Goal: Use online tool/utility: Utilize a website feature to perform a specific function

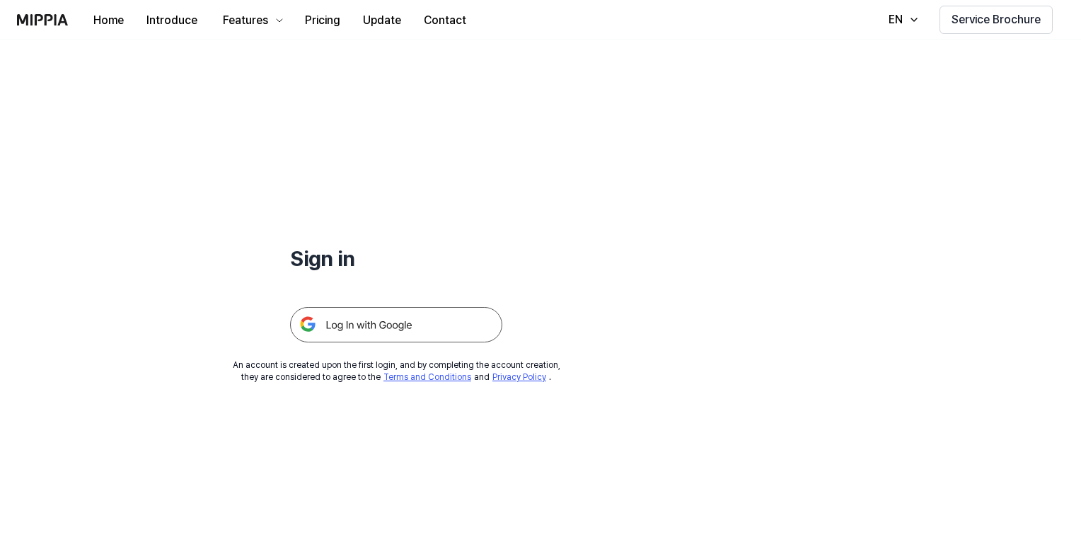
click at [378, 330] on img at bounding box center [396, 324] width 212 height 35
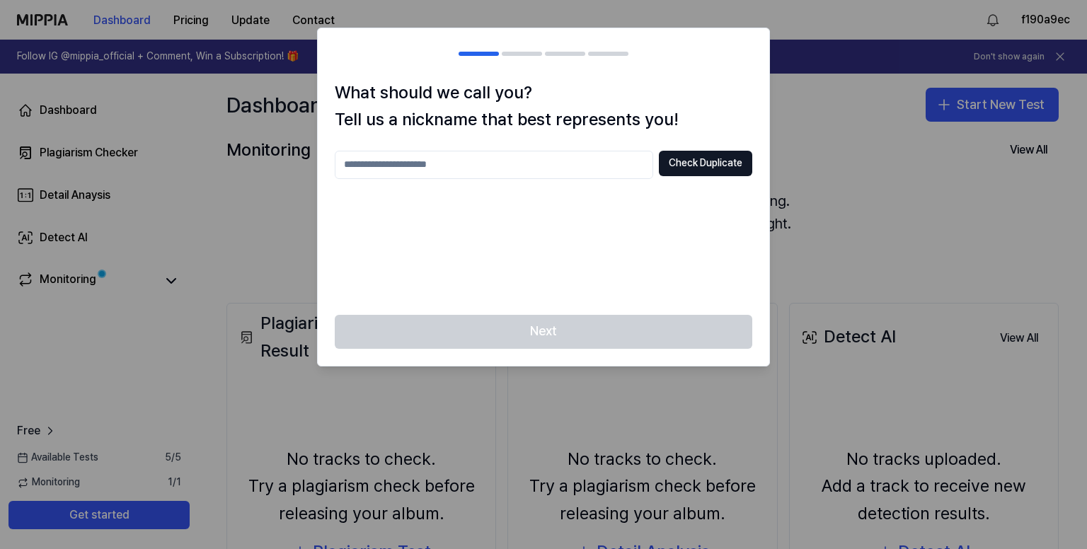
click at [635, 329] on div "Next" at bounding box center [543, 340] width 451 height 51
click at [703, 165] on button "Check Duplicate" at bounding box center [705, 163] width 93 height 25
click at [582, 163] on input "text" at bounding box center [494, 165] width 318 height 28
type input "**********"
click at [688, 160] on button "Check Duplicate" at bounding box center [705, 163] width 93 height 25
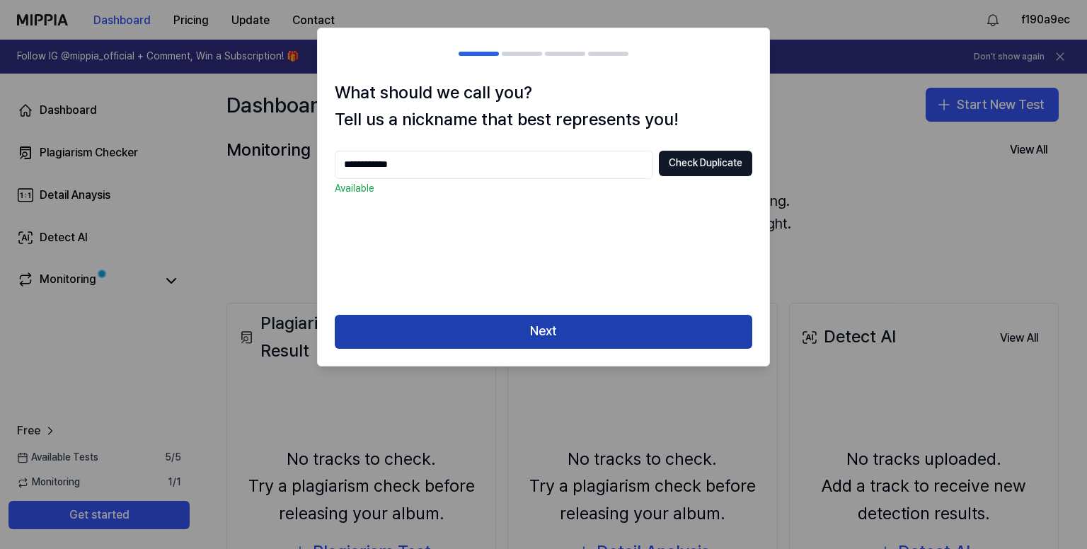
click at [571, 330] on button "Next" at bounding box center [543, 332] width 417 height 34
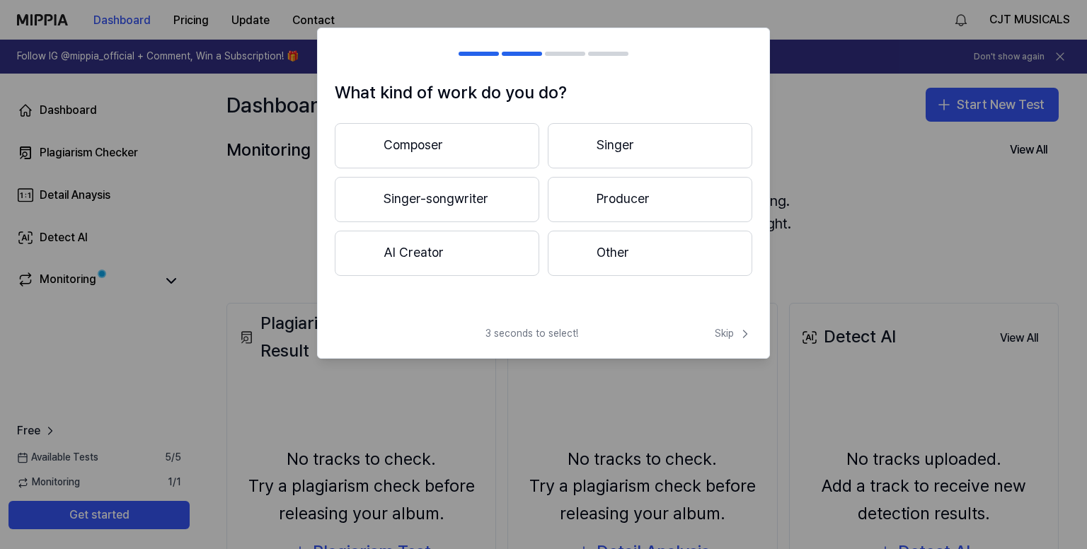
click at [478, 149] on button "Composer" at bounding box center [437, 145] width 204 height 45
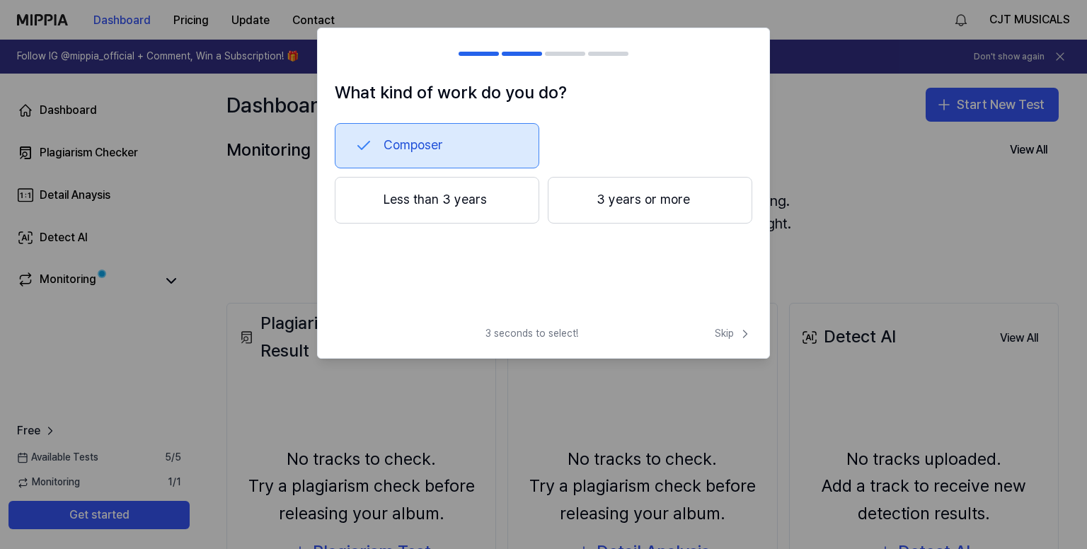
click at [462, 204] on button "Less than 3 years" at bounding box center [437, 200] width 204 height 47
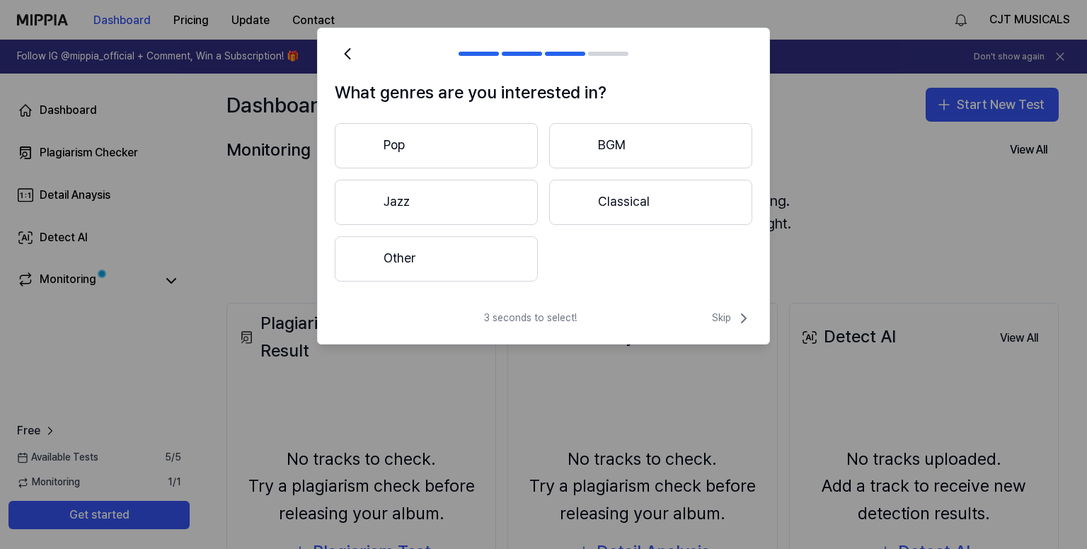
click at [610, 149] on button "BGM" at bounding box center [650, 145] width 203 height 45
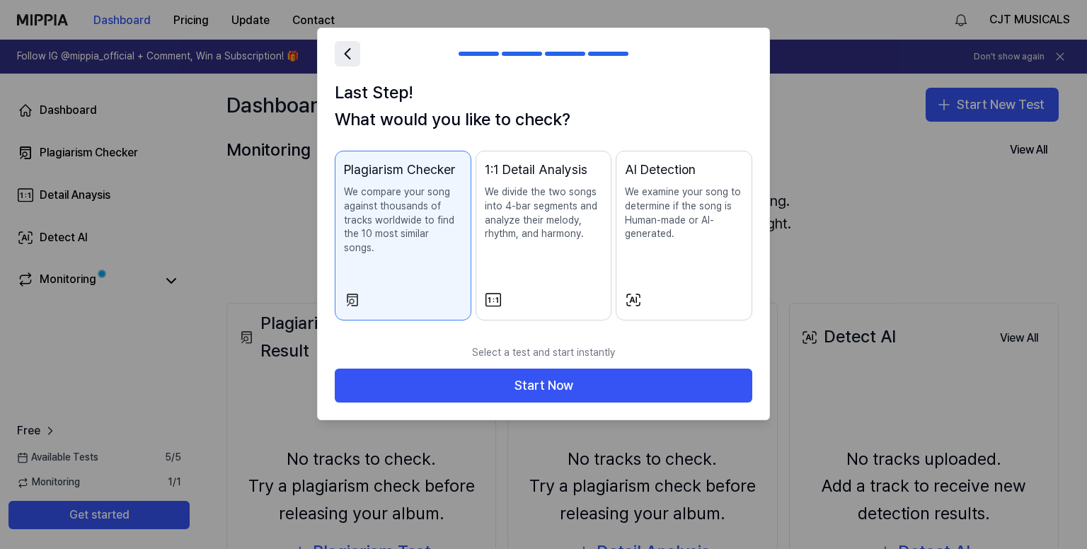
click at [350, 60] on icon at bounding box center [348, 54] width 20 height 20
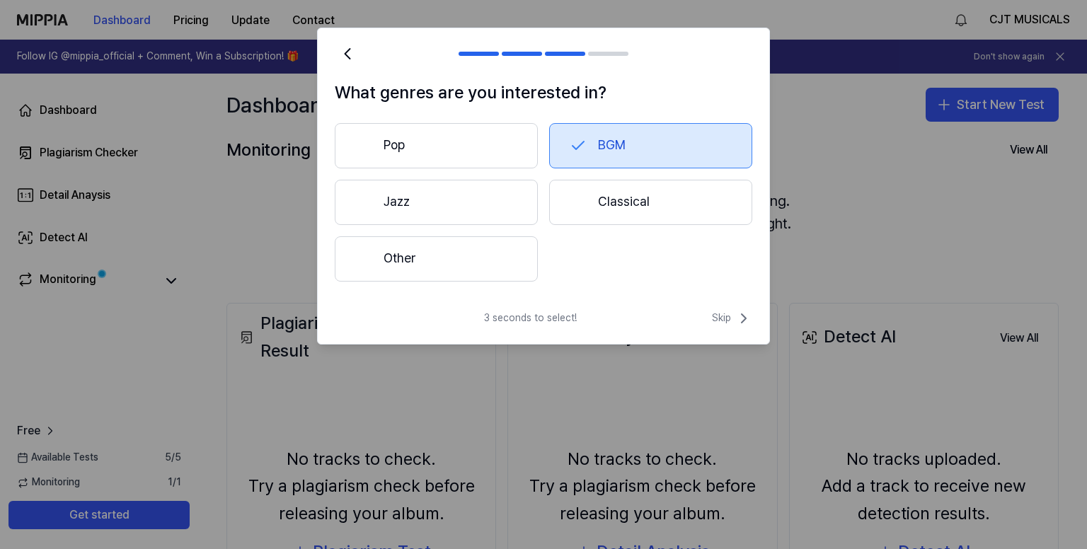
click at [462, 258] on button "Other" at bounding box center [436, 258] width 203 height 45
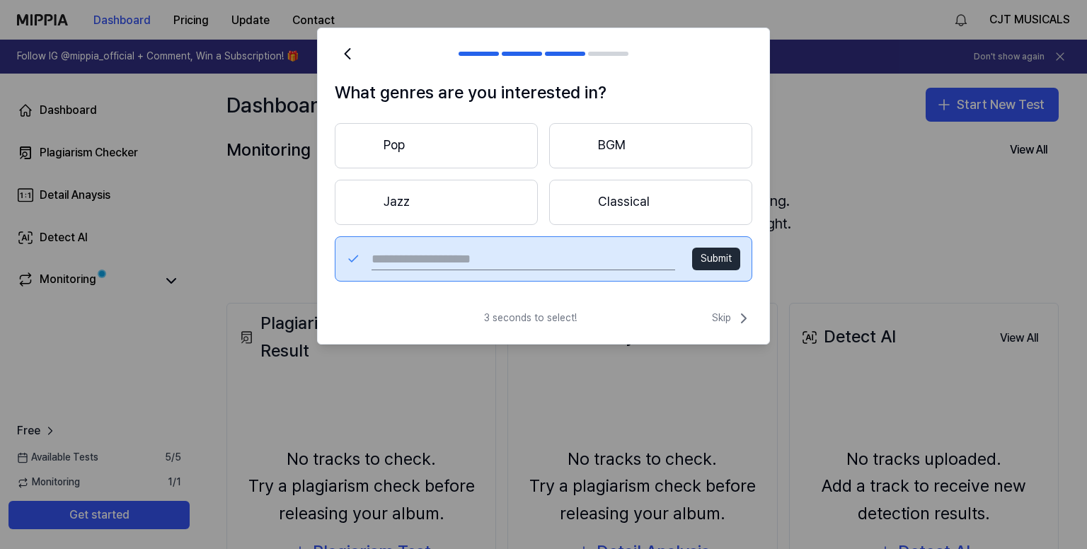
click at [593, 254] on input "text" at bounding box center [523, 259] width 304 height 23
type input "**********"
click at [713, 259] on button "Submit" at bounding box center [716, 259] width 48 height 23
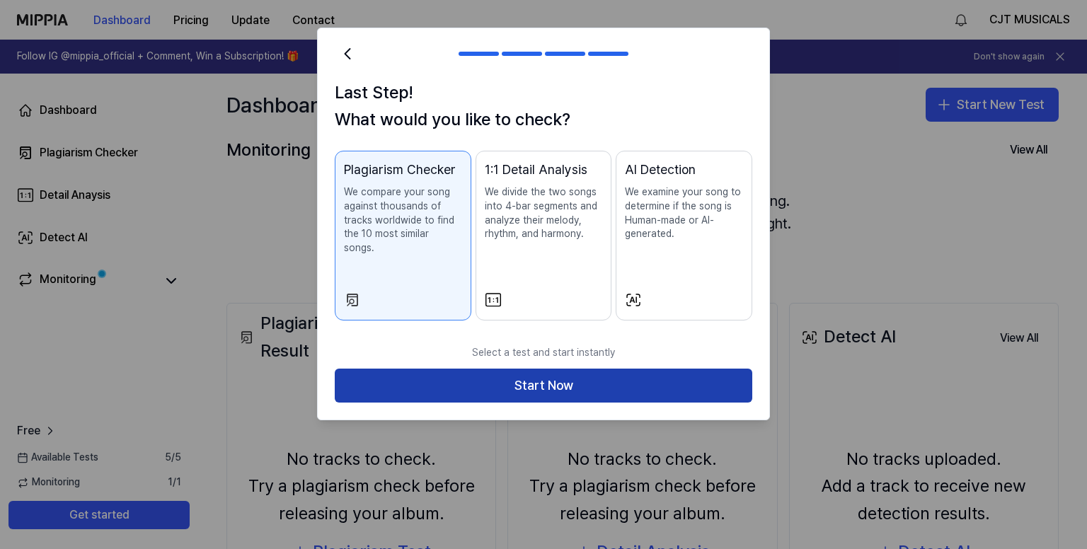
click at [651, 369] on button "Start Now" at bounding box center [543, 386] width 417 height 34
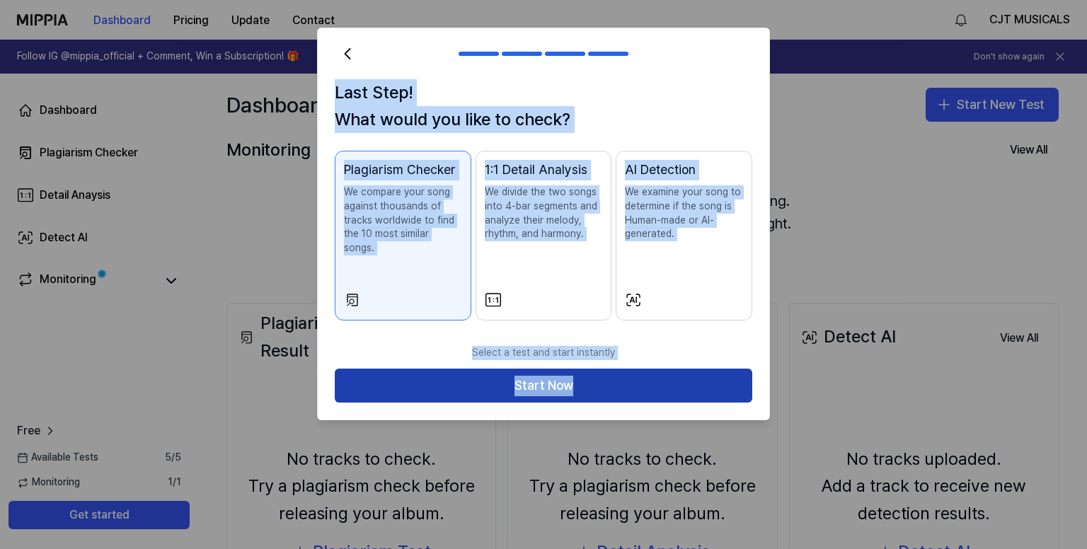
click at [651, 360] on body "Dashboard Pricing Update Contact CJT MUSICALS Follow IG @mippia_official + Comm…" at bounding box center [543, 274] width 1087 height 549
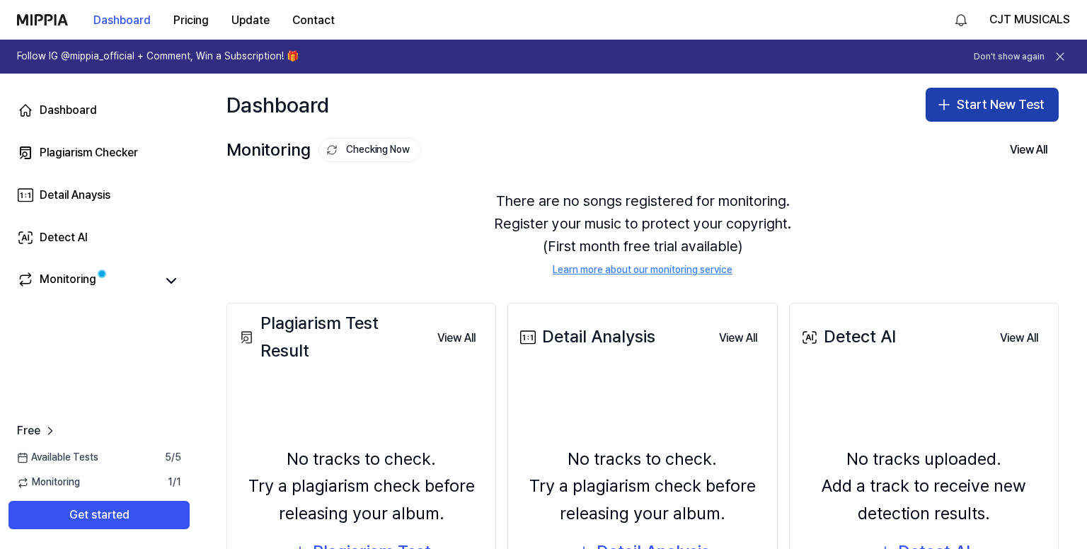
click at [946, 117] on button "Start New Test" at bounding box center [992, 105] width 133 height 34
click at [952, 111] on button "Start New Test" at bounding box center [992, 105] width 133 height 34
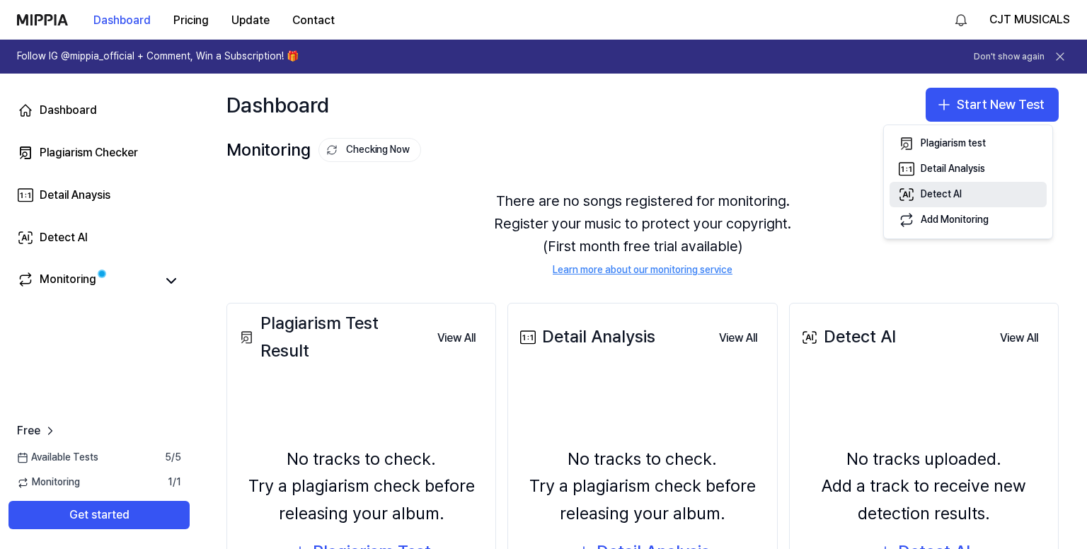
click at [955, 200] on div "Detect AI" at bounding box center [941, 195] width 41 height 14
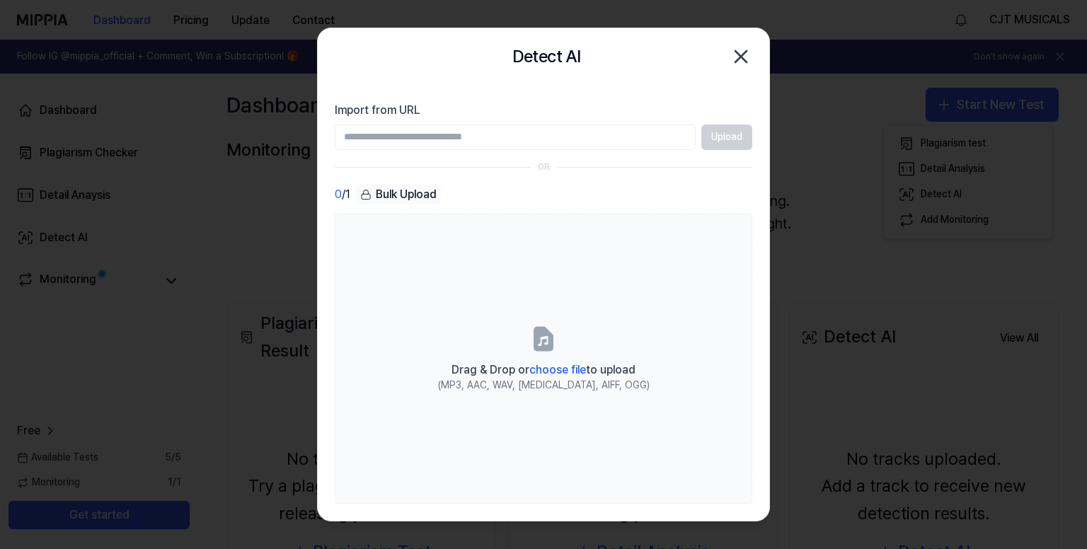
click at [594, 135] on input "Import from URL" at bounding box center [515, 137] width 361 height 25
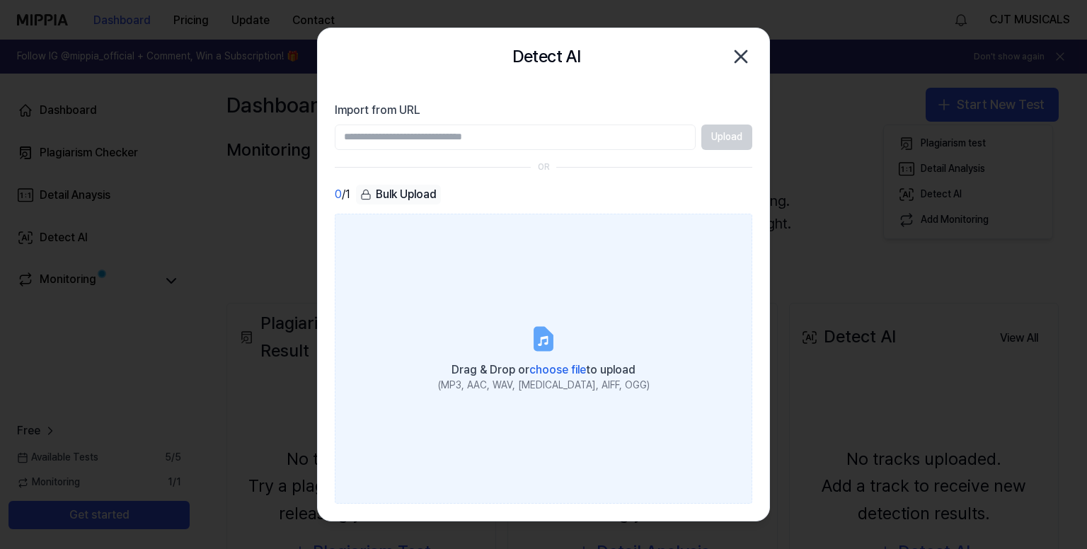
click at [561, 300] on label "Drag & Drop or choose file to upload (MP3, AAC, WAV, FLAC, AIFF, OGG)" at bounding box center [543, 359] width 417 height 291
click at [0, 0] on input "Drag & Drop or choose file to upload (MP3, AAC, WAV, FLAC, AIFF, OGG)" at bounding box center [0, 0] width 0 height 0
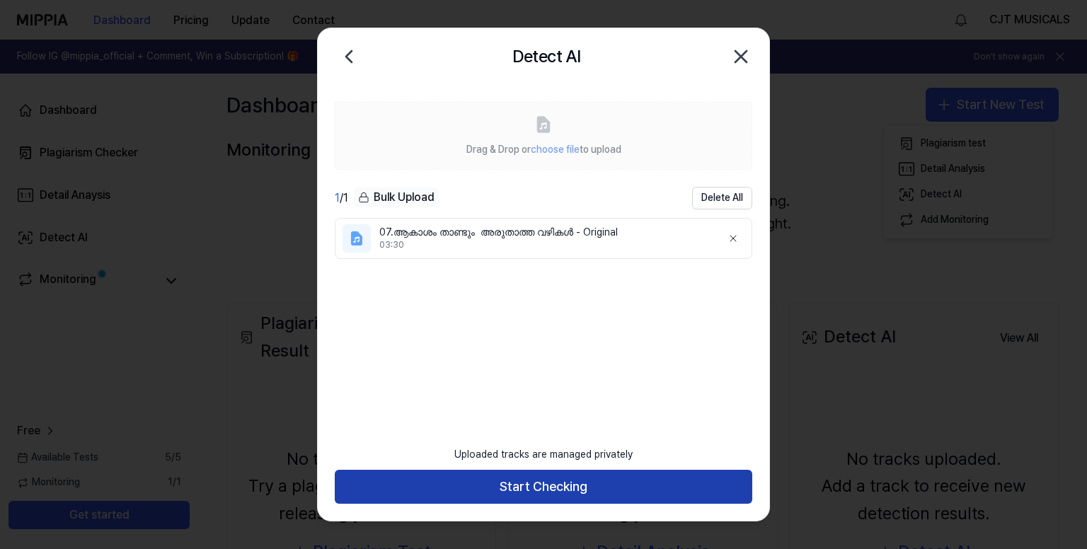
click at [560, 485] on button "Start Checking" at bounding box center [543, 487] width 417 height 34
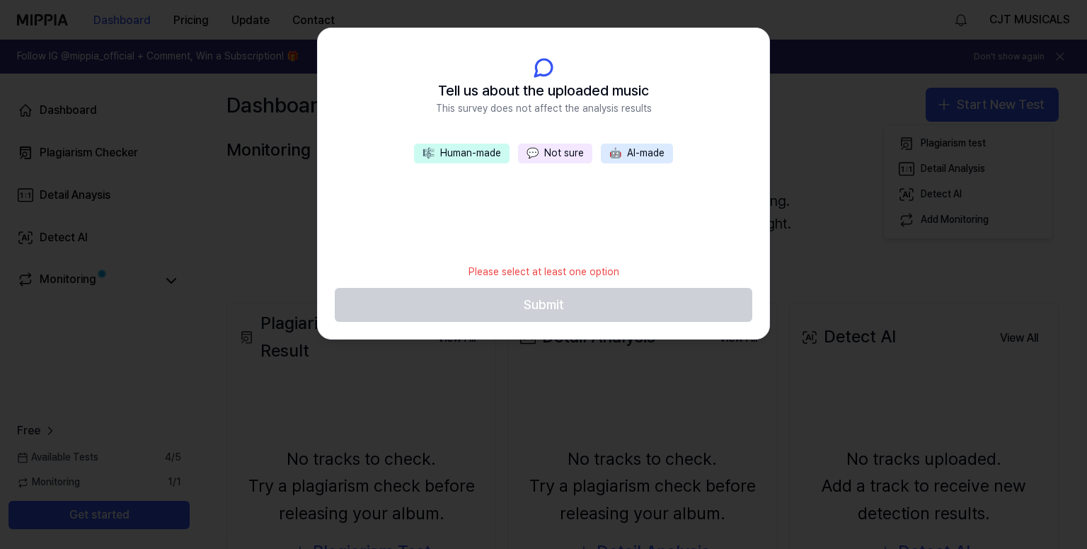
click at [655, 156] on button "🤖 AI-made" at bounding box center [637, 154] width 72 height 20
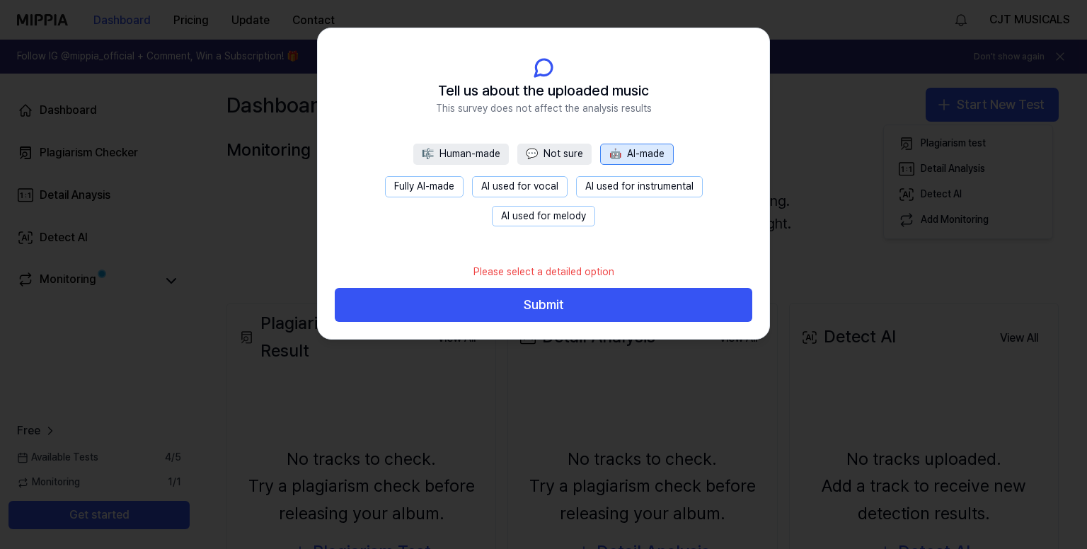
click at [434, 189] on button "Fully AI-made" at bounding box center [424, 186] width 79 height 21
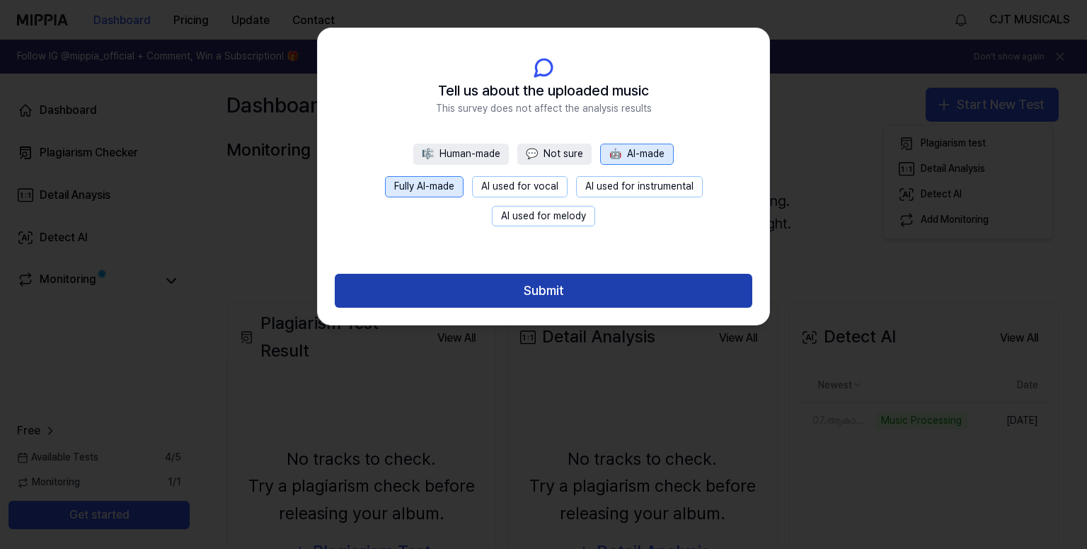
click at [600, 293] on button "Submit" at bounding box center [543, 291] width 417 height 34
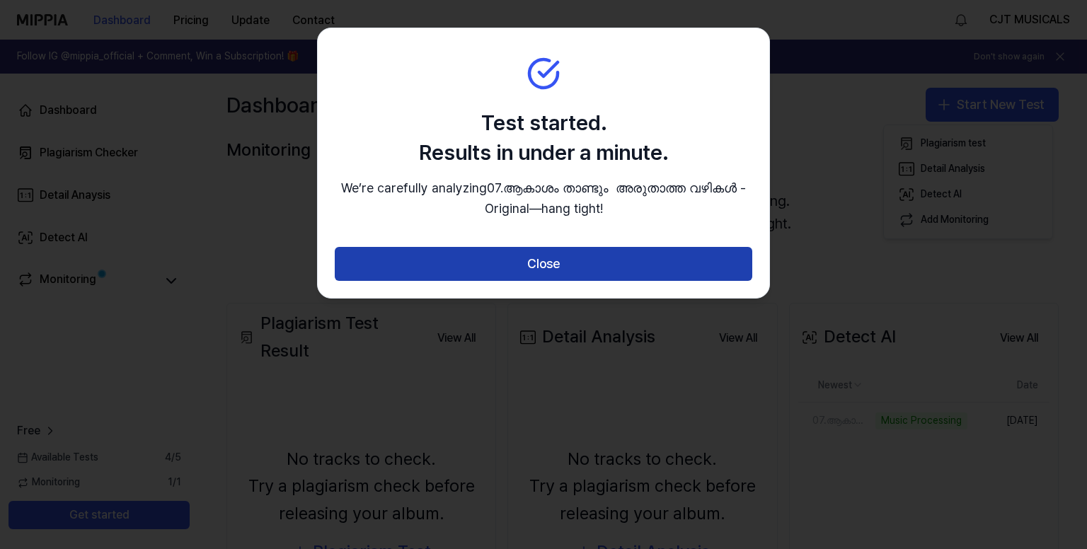
click at [584, 281] on button "Close" at bounding box center [543, 264] width 417 height 34
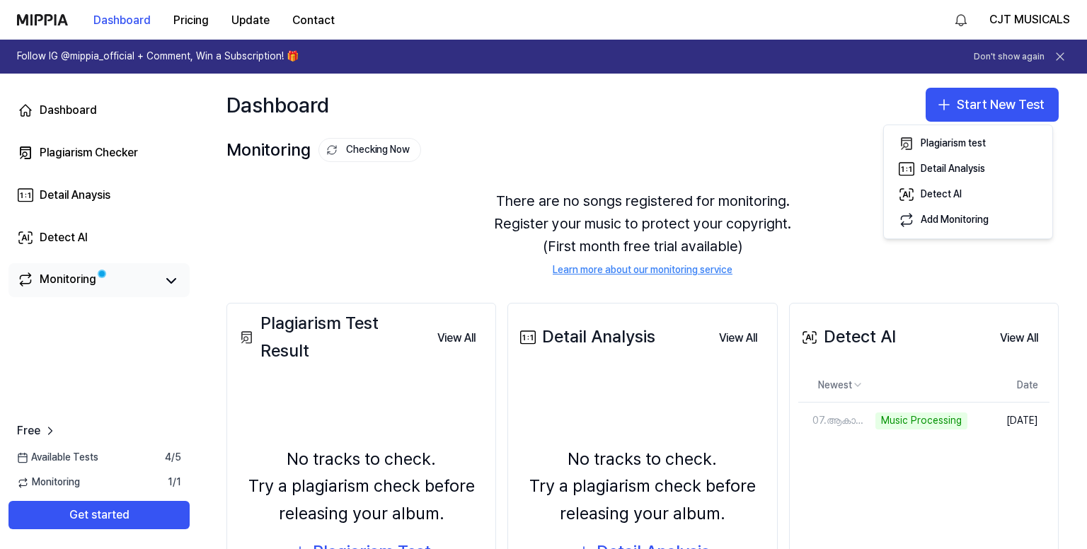
click at [85, 292] on div "Monitoring" at bounding box center [98, 280] width 181 height 34
click at [115, 278] on link "Monitoring" at bounding box center [86, 281] width 139 height 20
click at [153, 284] on link "Monitoring" at bounding box center [86, 281] width 139 height 20
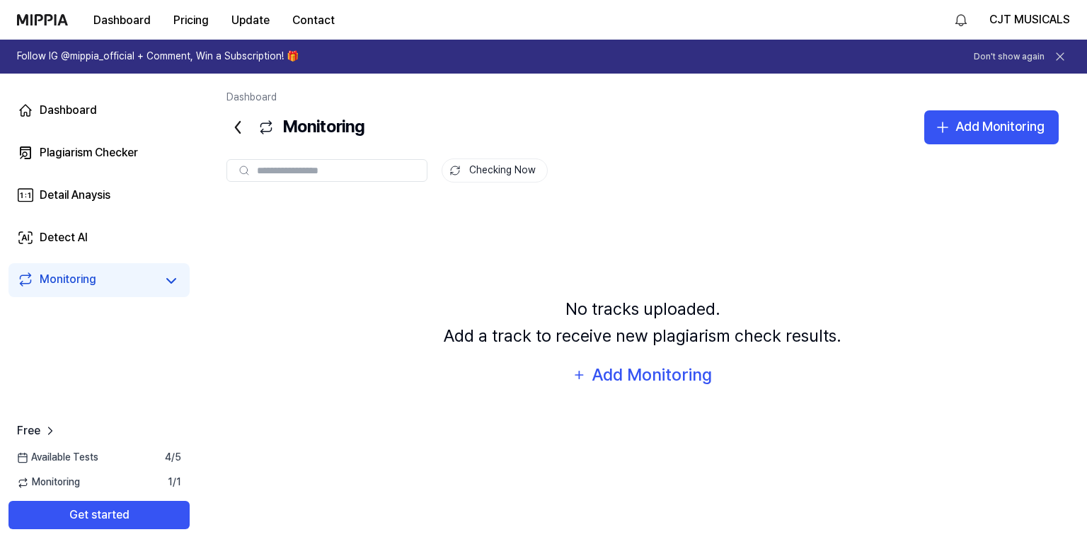
click at [133, 460] on div "Available Tests 4 / 5" at bounding box center [99, 458] width 198 height 14
click at [125, 513] on button "Get started" at bounding box center [98, 515] width 181 height 28
click at [70, 238] on div "Detect AI" at bounding box center [64, 237] width 48 height 17
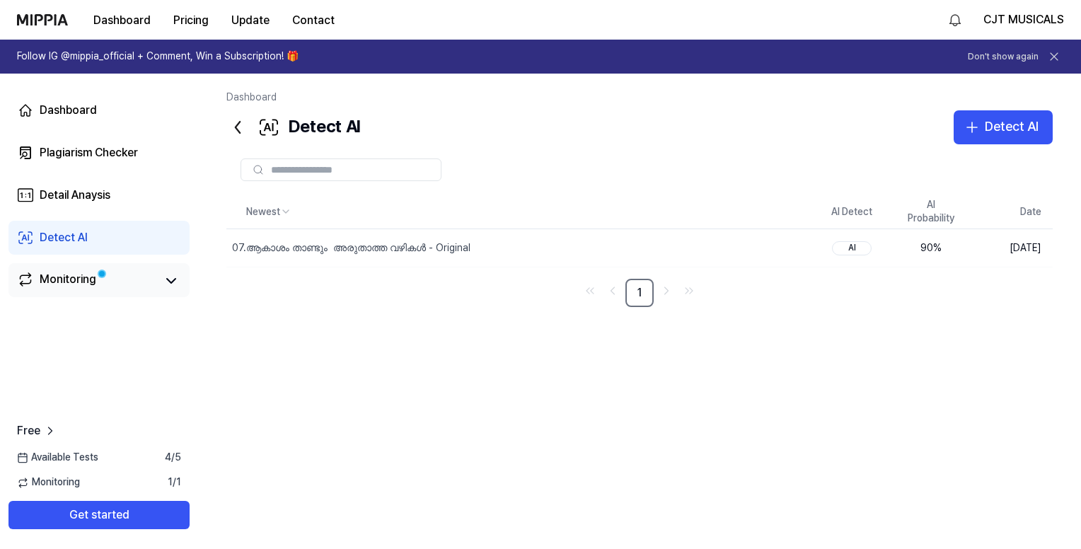
click at [98, 283] on link "Monitoring" at bounding box center [86, 281] width 139 height 20
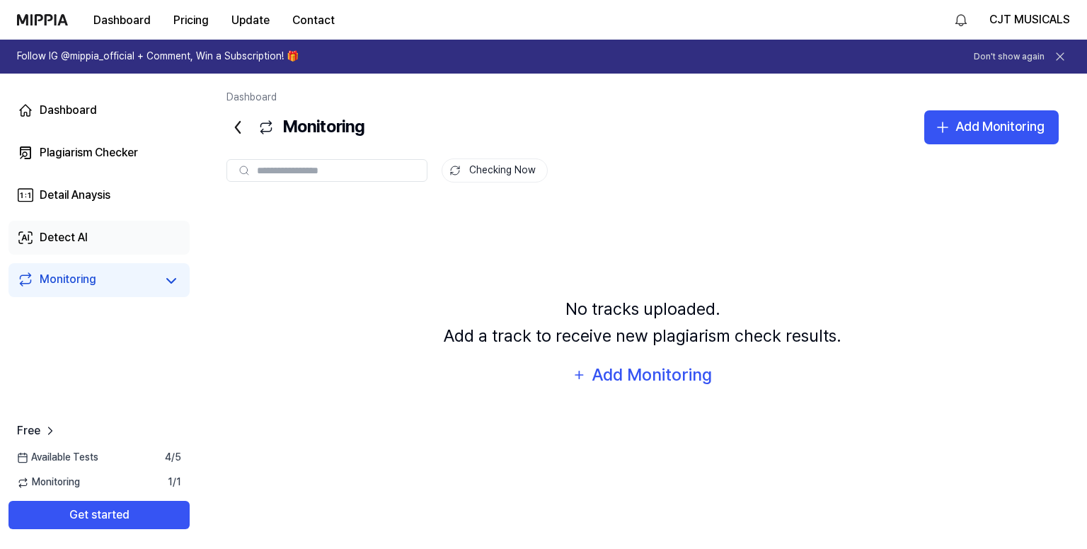
click at [102, 231] on link "Detect AI" at bounding box center [98, 238] width 181 height 34
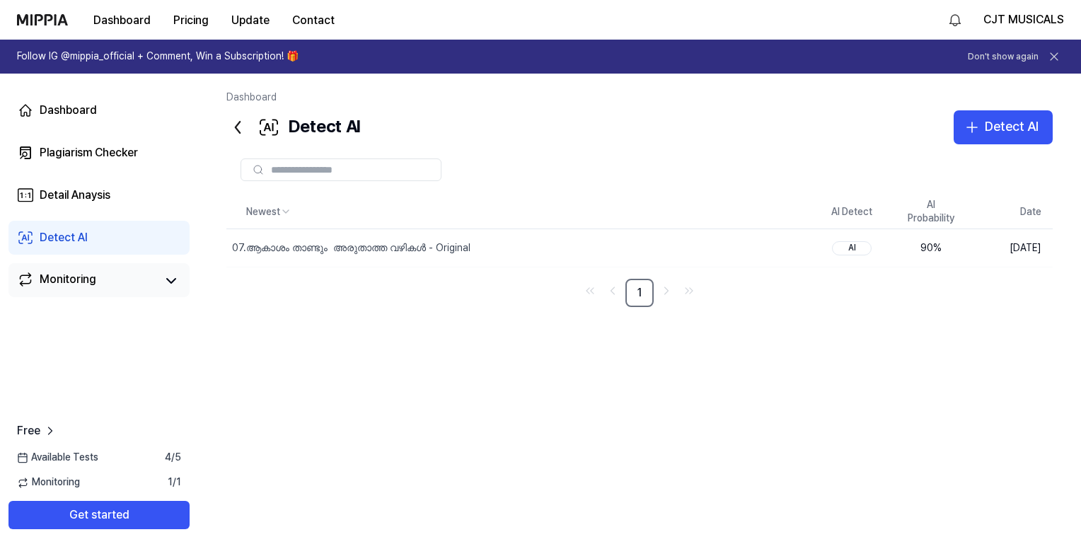
click at [110, 291] on div "Monitoring" at bounding box center [98, 280] width 181 height 34
click at [101, 286] on link "Monitoring" at bounding box center [86, 281] width 139 height 20
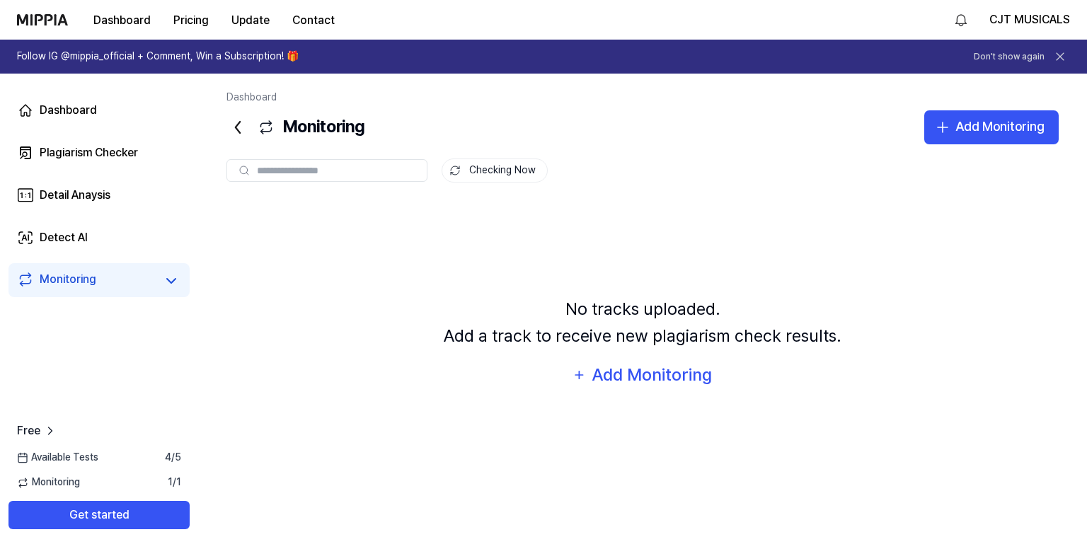
click at [157, 277] on div "Monitoring" at bounding box center [99, 281] width 164 height 20
click at [172, 281] on icon at bounding box center [171, 280] width 17 height 17
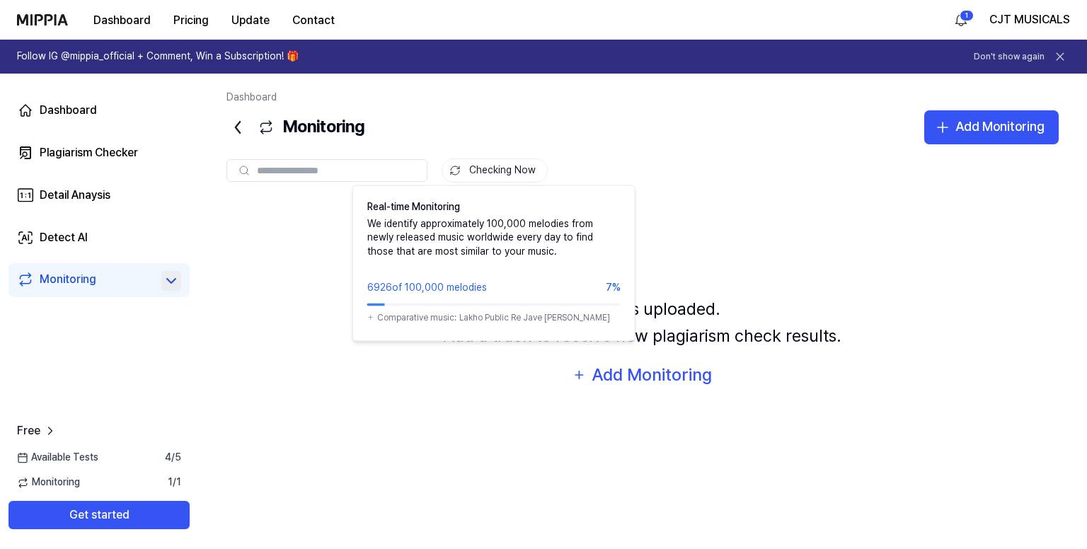
click at [513, 166] on button "Checking Now" at bounding box center [495, 171] width 106 height 24
